Goal: Task Accomplishment & Management: Use online tool/utility

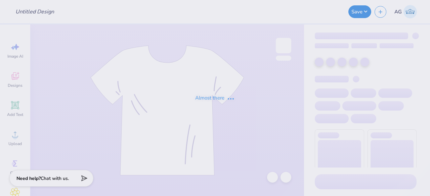
type input "[PERSON_NAME] : The spot"
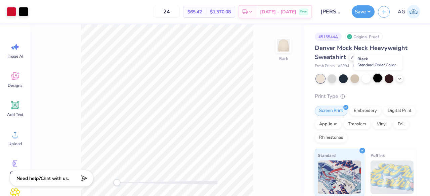
click at [375, 81] on div at bounding box center [377, 78] width 9 height 9
click at [24, 13] on div at bounding box center [23, 10] width 9 height 9
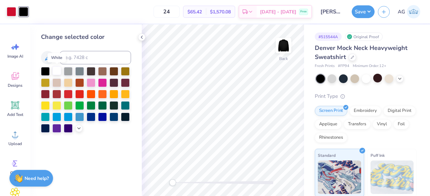
click at [59, 70] on div at bounding box center [56, 70] width 9 height 9
click at [368, 109] on div "Embroidery" at bounding box center [365, 110] width 32 height 10
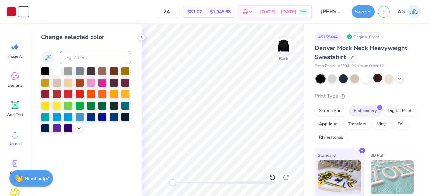
click at [142, 39] on icon at bounding box center [141, 37] width 5 height 5
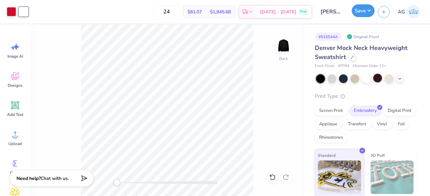
click at [366, 10] on button "Save" at bounding box center [363, 10] width 23 height 13
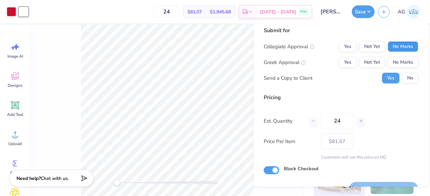
click at [395, 45] on button "No Marks" at bounding box center [403, 46] width 31 height 11
click at [394, 59] on button "No Marks" at bounding box center [403, 62] width 31 height 11
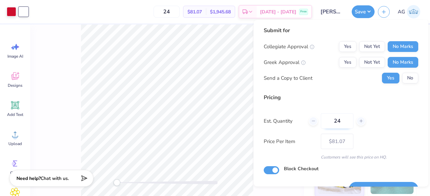
scroll to position [15, 0]
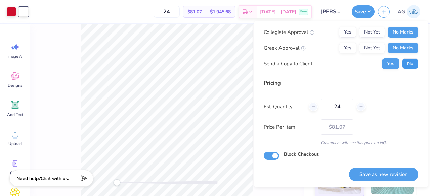
click at [404, 64] on button "No" at bounding box center [410, 63] width 16 height 11
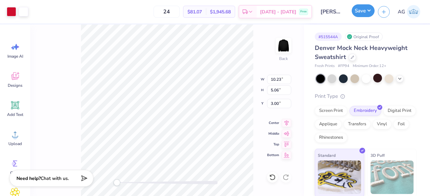
click at [360, 16] on button "Save" at bounding box center [363, 10] width 23 height 13
type input "– –"
click at [368, 11] on button "Save" at bounding box center [363, 10] width 23 height 13
click at [366, 11] on button "Save" at bounding box center [363, 10] width 23 height 13
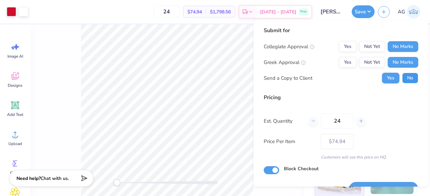
click at [404, 79] on button "No" at bounding box center [410, 78] width 16 height 11
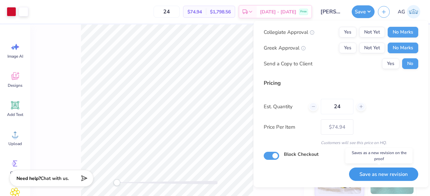
click at [386, 172] on button "Save as new revision" at bounding box center [383, 175] width 69 height 14
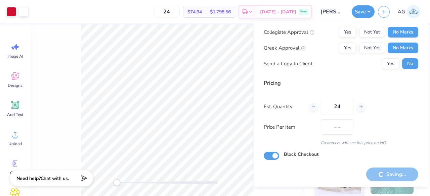
type input "$74.94"
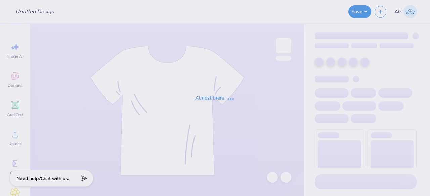
type input "[PERSON_NAME] : The spot"
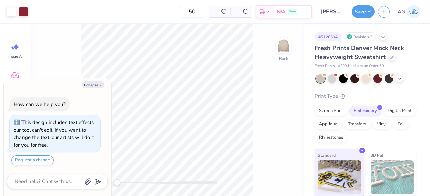
scroll to position [18, 0]
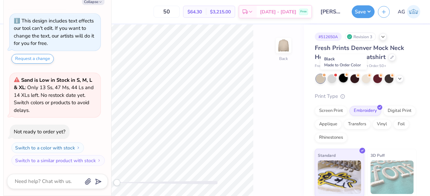
click at [343, 81] on div at bounding box center [343, 78] width 9 height 9
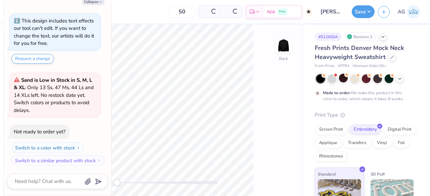
scroll to position [81, 0]
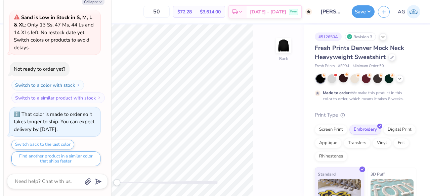
type textarea "x"
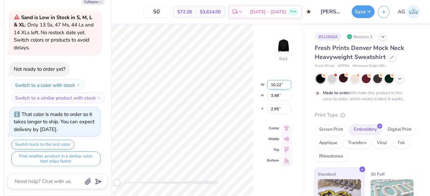
click at [281, 86] on input "10.22" at bounding box center [279, 84] width 24 height 9
type input "1"
type input "9.53"
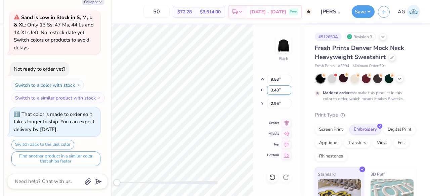
click at [281, 97] on div "Back W 9.53 9.53 " H 3.48 3.48 " Y 2.95 2.95 " Center Middle Top Bottom" at bounding box center [167, 111] width 274 height 172
type textarea "x"
click at [274, 80] on input "8.89" at bounding box center [279, 79] width 24 height 9
type input "9.53"
type textarea "x"
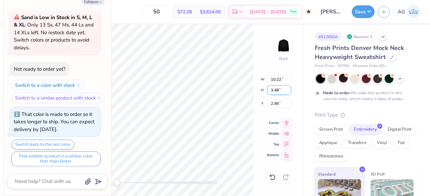
click at [273, 92] on input "3.48" at bounding box center [279, 90] width 24 height 9
type input "4.71"
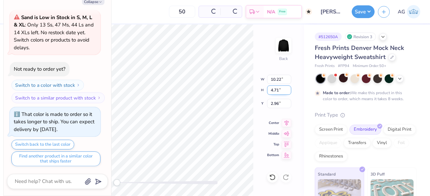
type textarea "x"
click at [275, 80] on input "10.22" at bounding box center [279, 79] width 24 height 9
click at [278, 80] on input "9.22" at bounding box center [279, 79] width 24 height 9
type input "9.53"
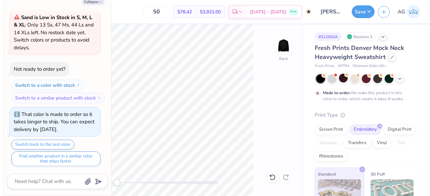
type textarea "x"
click at [275, 80] on input "14.09" at bounding box center [279, 79] width 24 height 9
type input "9.53"
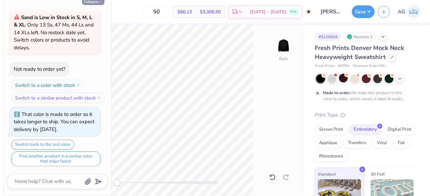
click at [99, 2] on icon "button" at bounding box center [100, 2] width 4 height 4
type textarea "x"
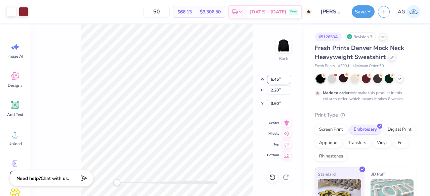
click at [271, 81] on input "6.45" at bounding box center [279, 79] width 24 height 9
type input "9.53"
click at [273, 79] on input "14.09" at bounding box center [279, 79] width 24 height 9
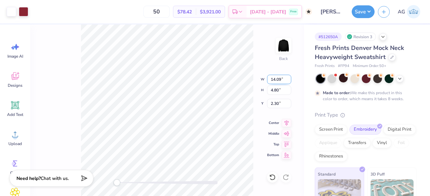
click at [273, 79] on input "14.09" at bounding box center [279, 79] width 24 height 9
type input "9.53"
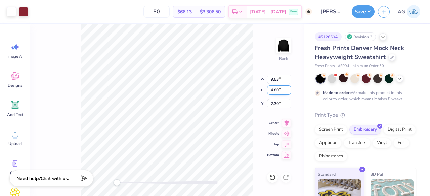
click at [273, 88] on input "4.80" at bounding box center [279, 90] width 24 height 9
click at [256, 108] on div "Back W 9.53 9.53 " H 4.80 4.80 " Y 2.30 2.30 " Center Middle Top Bottom" at bounding box center [167, 111] width 274 height 172
click at [274, 81] on input "10.24" at bounding box center [279, 79] width 24 height 9
type input "9.54"
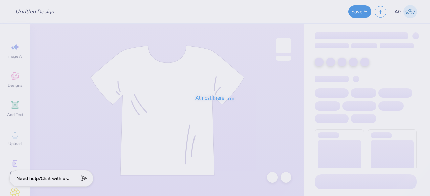
type input "[PERSON_NAME] : The spot"
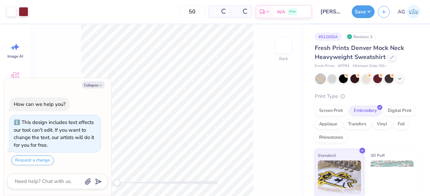
scroll to position [18, 0]
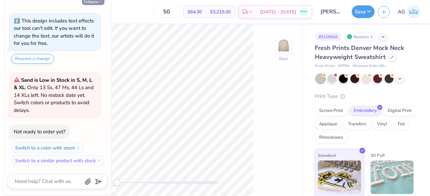
click at [98, 1] on icon "button" at bounding box center [100, 2] width 4 height 4
type textarea "x"
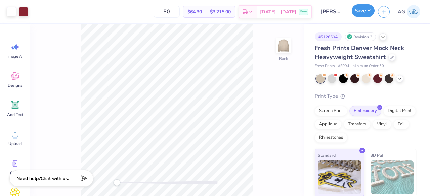
click at [365, 10] on button "Save" at bounding box center [363, 10] width 23 height 13
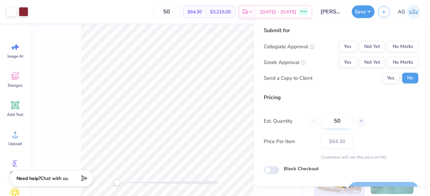
click at [339, 119] on input "50" at bounding box center [337, 121] width 33 height 15
type input "25"
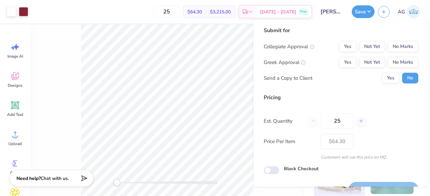
type input "50"
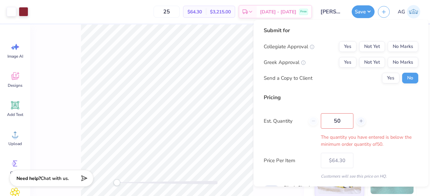
click at [340, 107] on div "Pricing Est. Quantity 50 The quantity you have entered is below the minimum ord…" at bounding box center [341, 137] width 154 height 86
type input "50"
type input "$64.30"
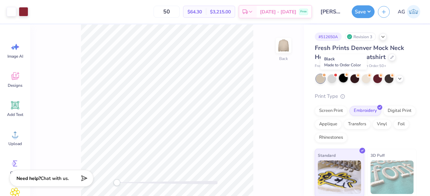
click at [345, 79] on div at bounding box center [343, 78] width 9 height 9
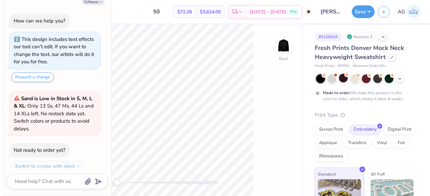
scroll to position [81, 0]
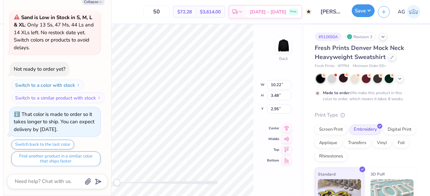
click at [363, 14] on button "Save" at bounding box center [363, 10] width 23 height 13
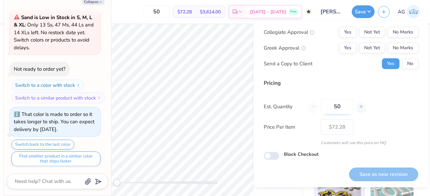
scroll to position [0, 0]
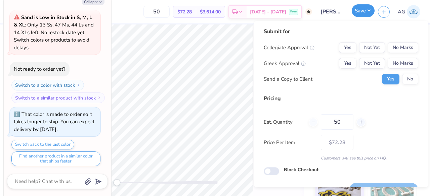
click at [371, 10] on button "Save" at bounding box center [363, 10] width 23 height 13
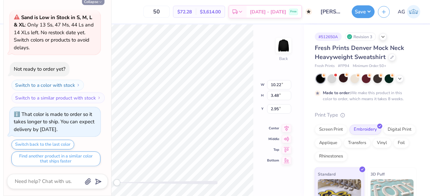
click at [91, 1] on button "Collapse" at bounding box center [93, 1] width 23 height 7
type textarea "x"
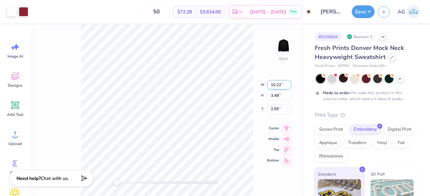
click at [273, 85] on input "10.22" at bounding box center [279, 84] width 24 height 9
type input "9.53"
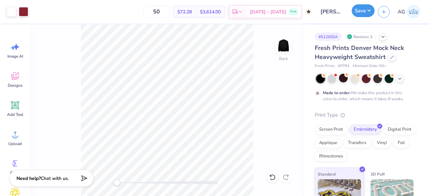
click at [363, 11] on button "Save" at bounding box center [363, 10] width 23 height 13
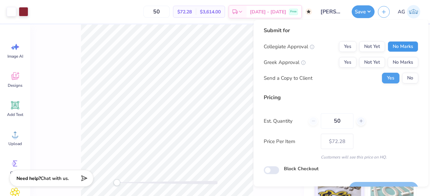
click at [398, 43] on button "No Marks" at bounding box center [403, 46] width 31 height 11
click at [397, 61] on button "No Marks" at bounding box center [403, 62] width 31 height 11
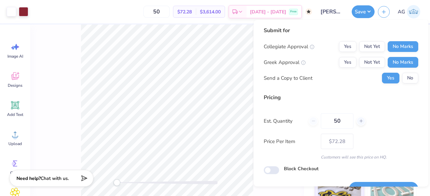
click at [400, 72] on div "Collegiate Approval Yes Not Yet No Marks Greek Approval Yes Not Yet No Marks Se…" at bounding box center [341, 62] width 154 height 42
click at [402, 80] on button "No" at bounding box center [410, 78] width 16 height 11
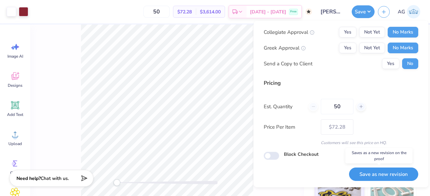
click at [361, 170] on button "Save as new revision" at bounding box center [383, 175] width 69 height 14
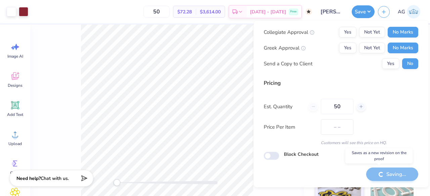
type input "$72.28"
